Goal: Task Accomplishment & Management: Use online tool/utility

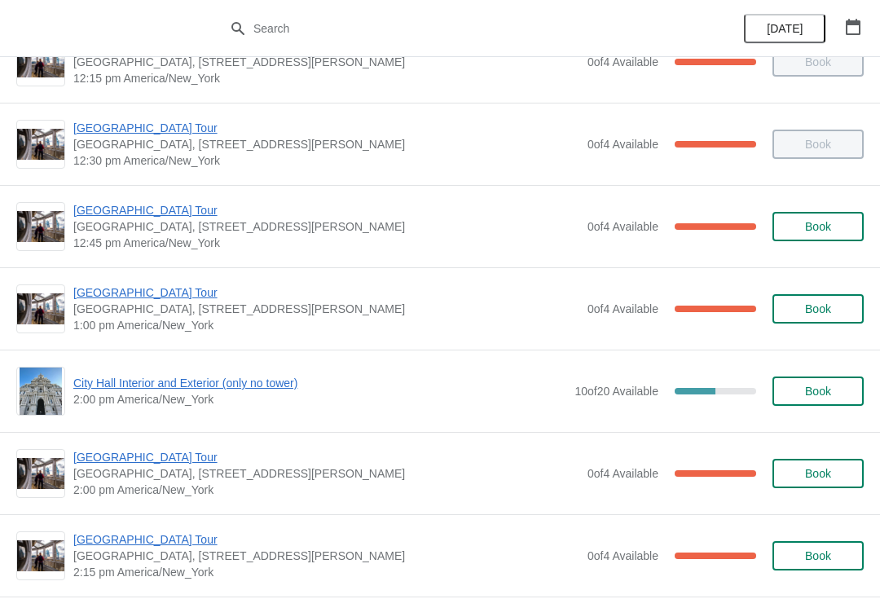
scroll to position [954, 0]
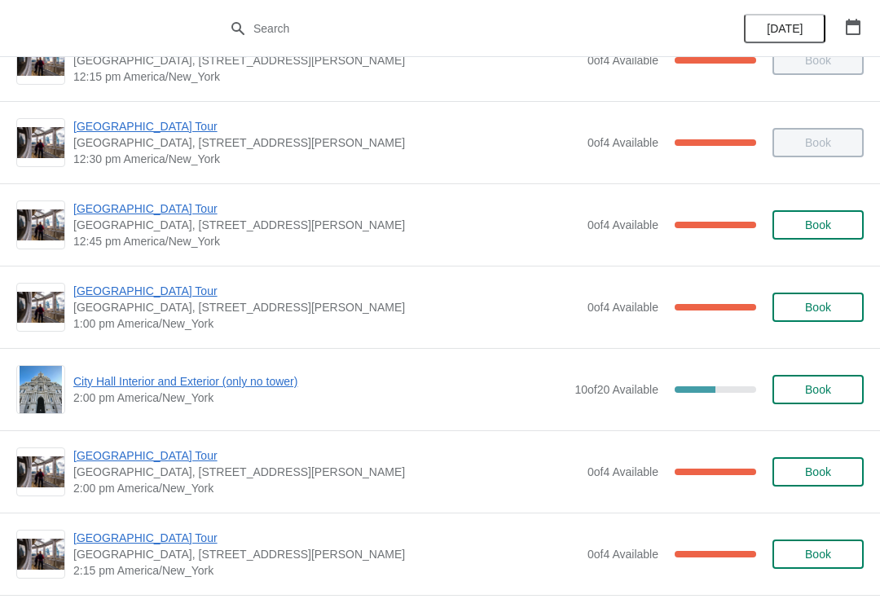
click at [160, 286] on span "[GEOGRAPHIC_DATA] Tour" at bounding box center [326, 291] width 506 height 16
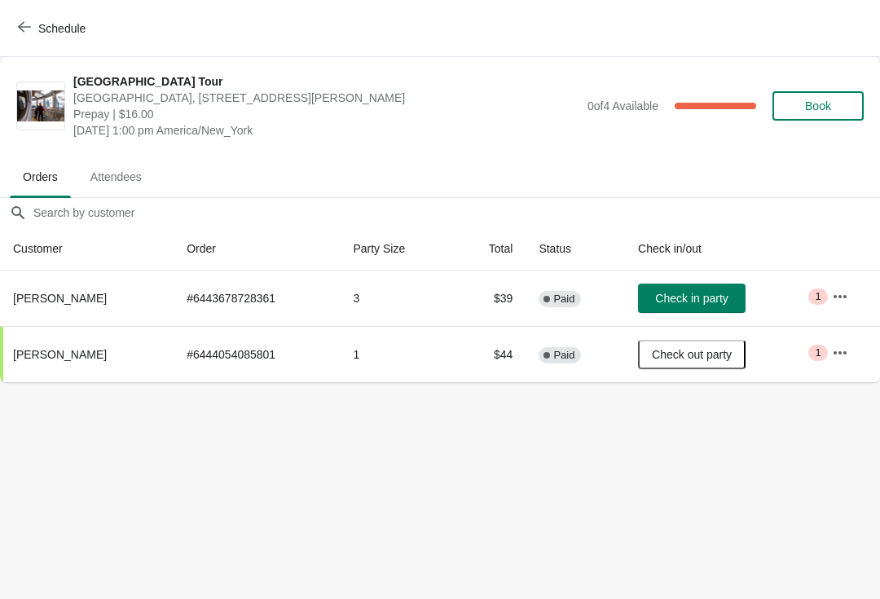
scroll to position [0, 0]
click at [29, 15] on button "Schedule" at bounding box center [53, 28] width 90 height 29
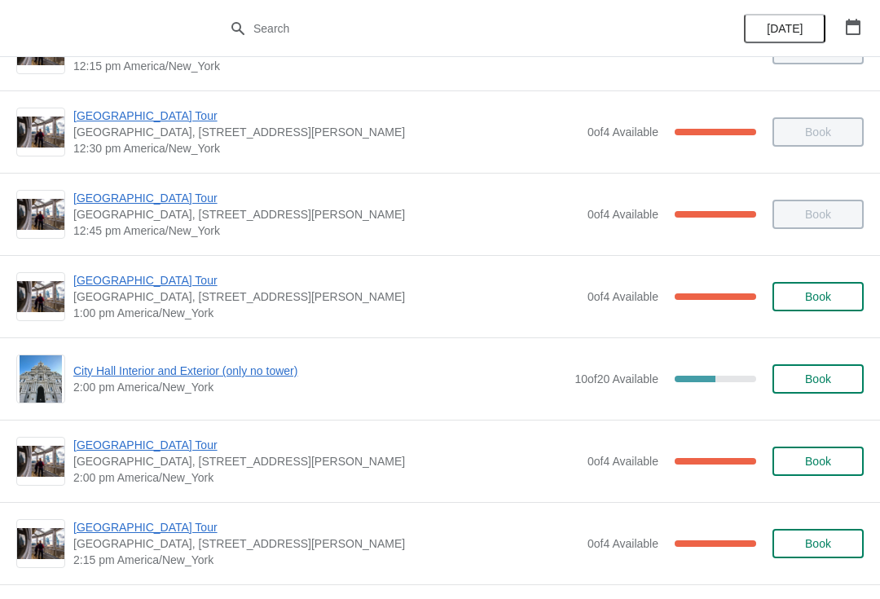
scroll to position [969, 0]
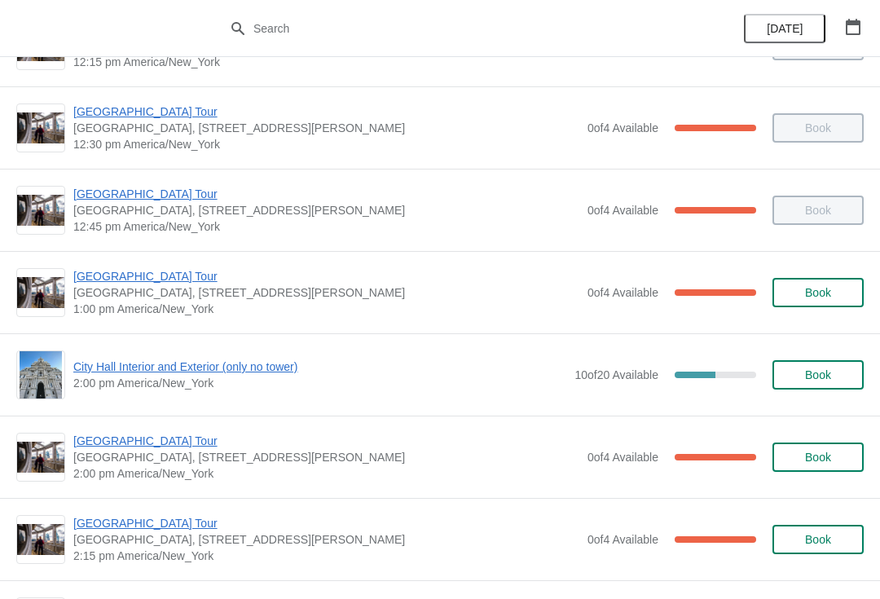
click at [152, 438] on span "[GEOGRAPHIC_DATA] Tour" at bounding box center [326, 441] width 506 height 16
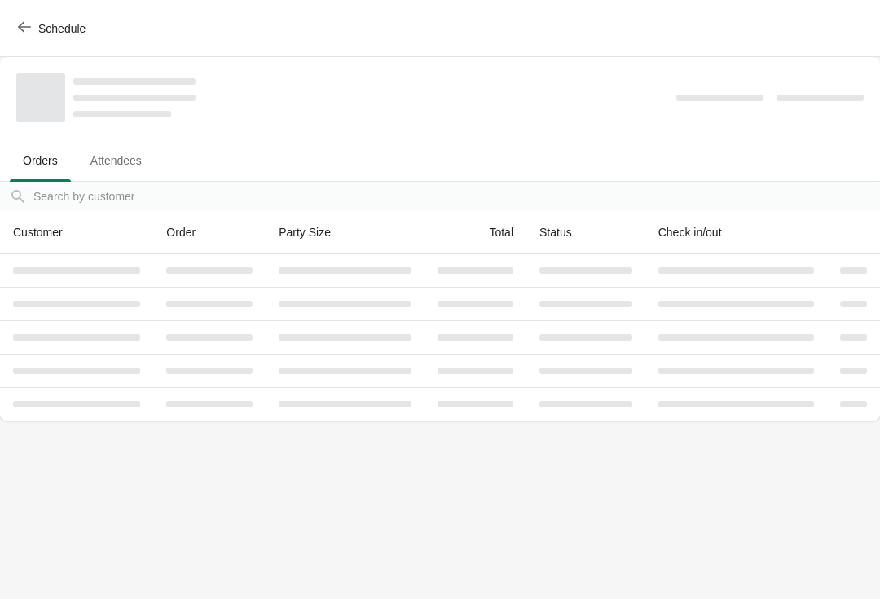
scroll to position [0, 0]
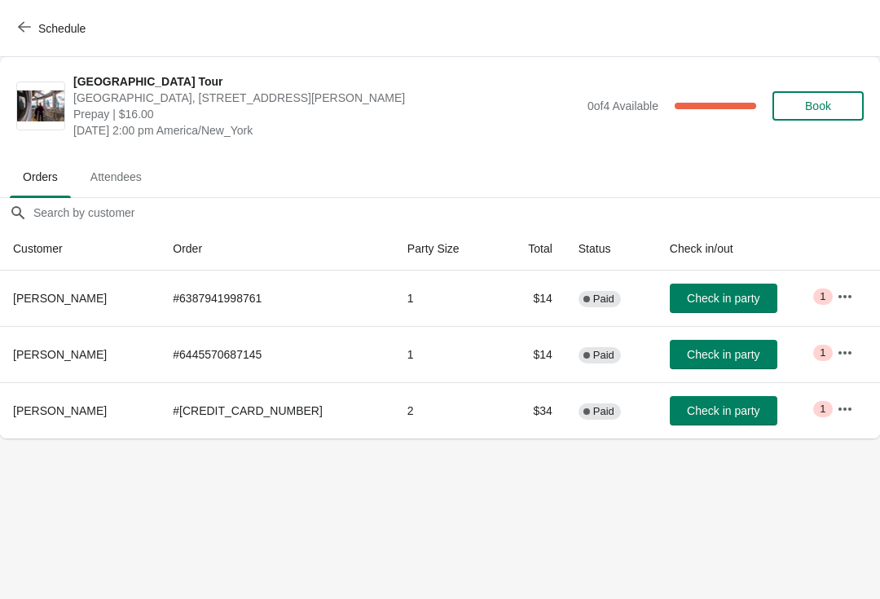
click at [724, 292] on span "Check in party" at bounding box center [723, 298] width 73 height 13
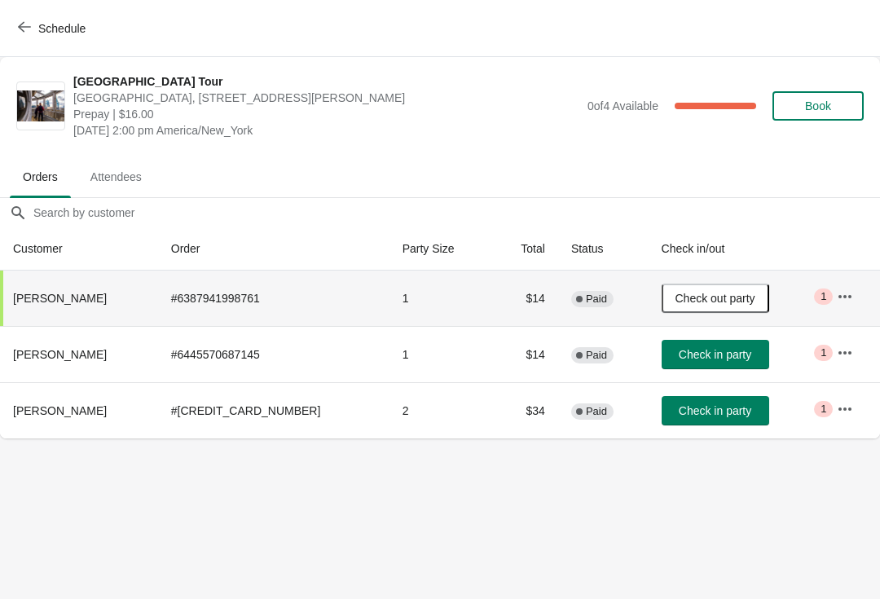
click at [44, 37] on button "Schedule" at bounding box center [53, 28] width 90 height 29
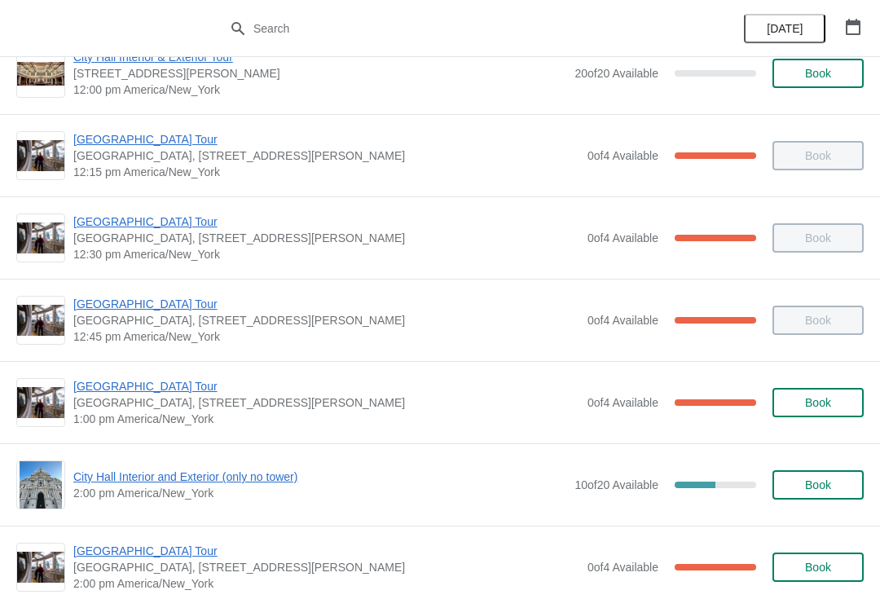
scroll to position [856, 0]
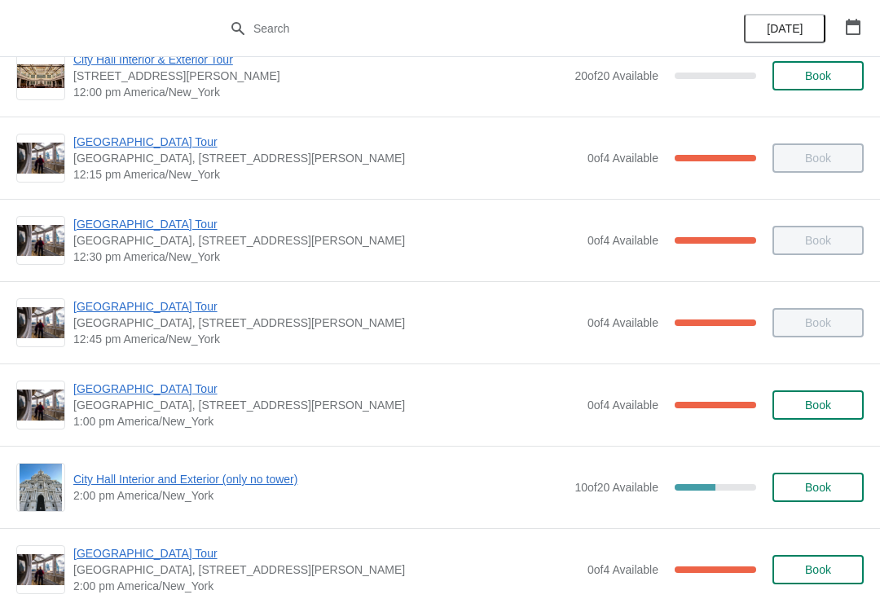
click at [171, 394] on span "[GEOGRAPHIC_DATA] Tour" at bounding box center [326, 389] width 506 height 16
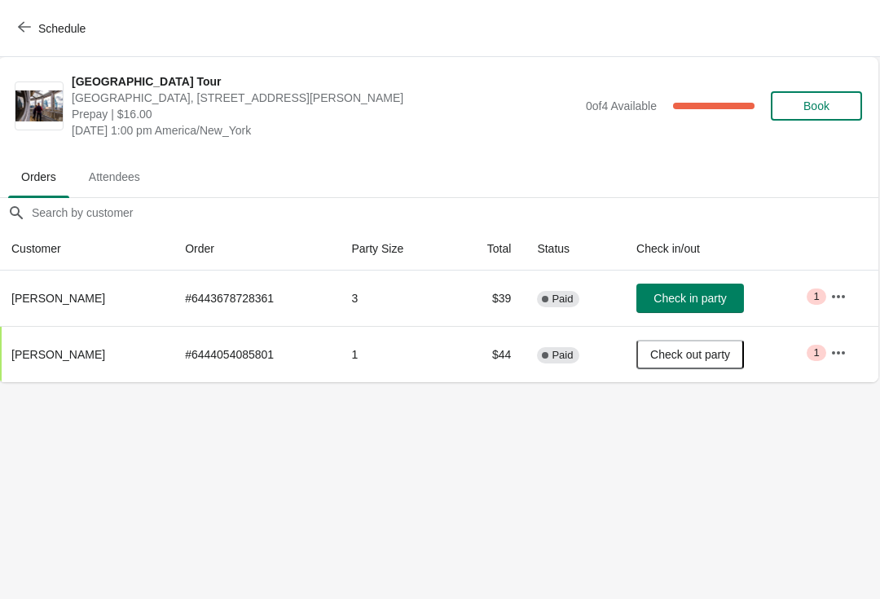
scroll to position [0, 1]
click at [33, 28] on span "Schedule" at bounding box center [53, 27] width 64 height 15
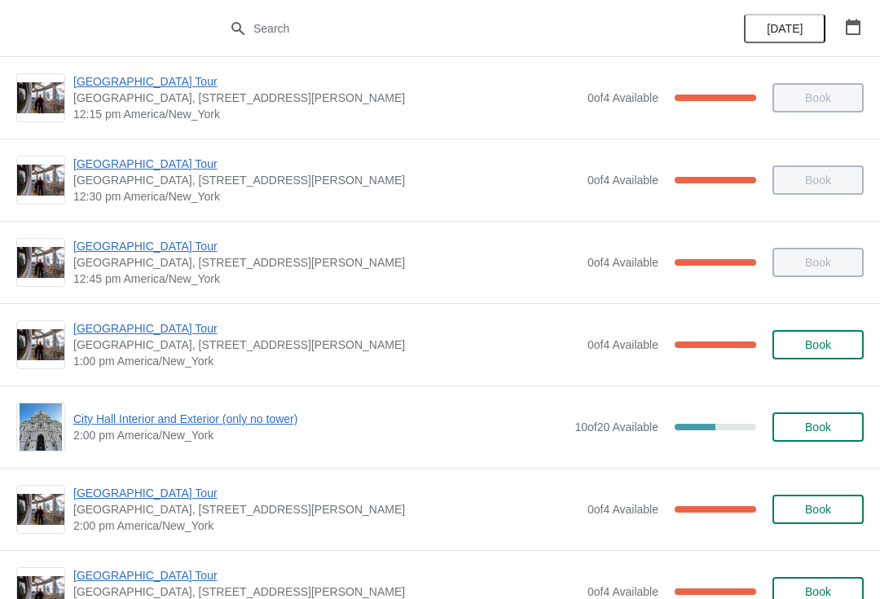
scroll to position [918, 0]
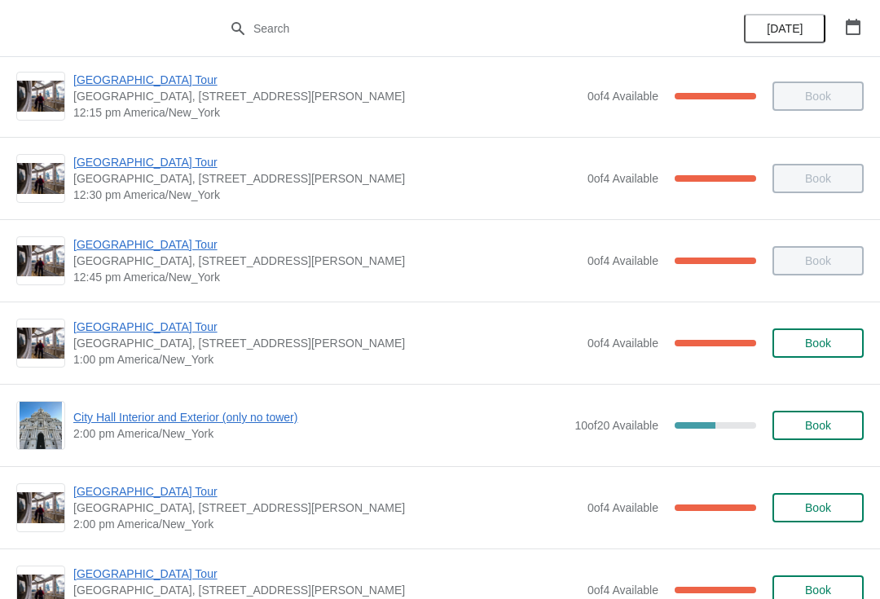
click at [609, 473] on div "[GEOGRAPHIC_DATA], [STREET_ADDRESS][PERSON_NAME] 2:00 pm [GEOGRAPHIC_DATA]/New_…" at bounding box center [440, 507] width 880 height 82
